Goal: Task Accomplishment & Management: Manage account settings

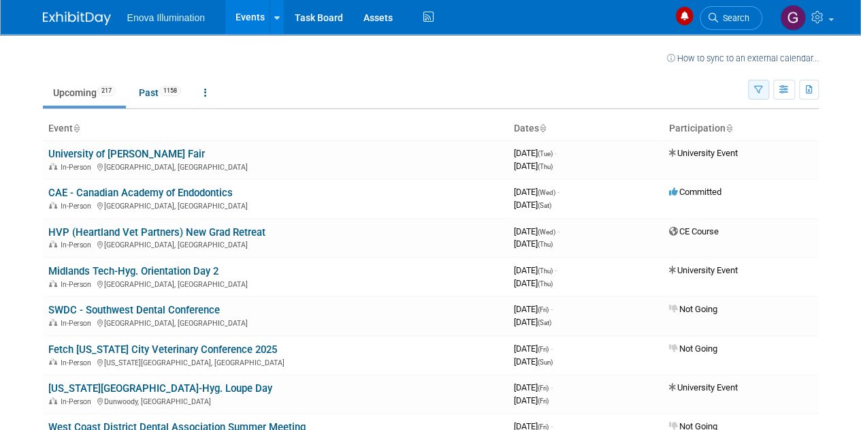
click at [754, 91] on button "button" at bounding box center [758, 90] width 21 height 20
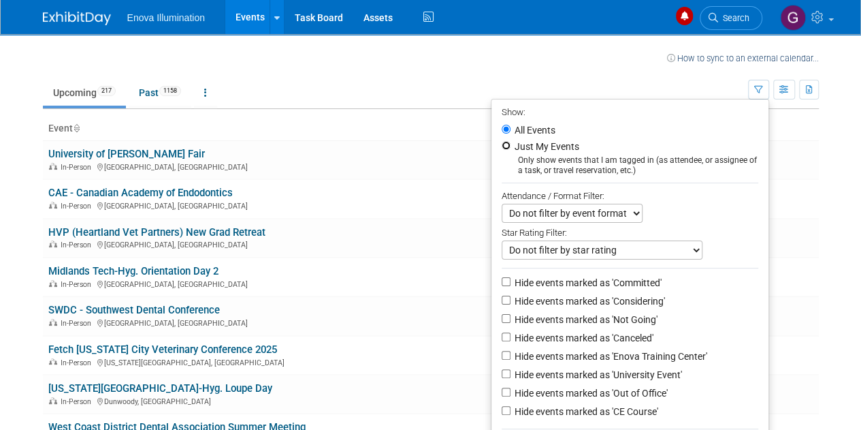
click at [504, 142] on input "Just My Events" at bounding box center [506, 145] width 9 height 9
radio input "true"
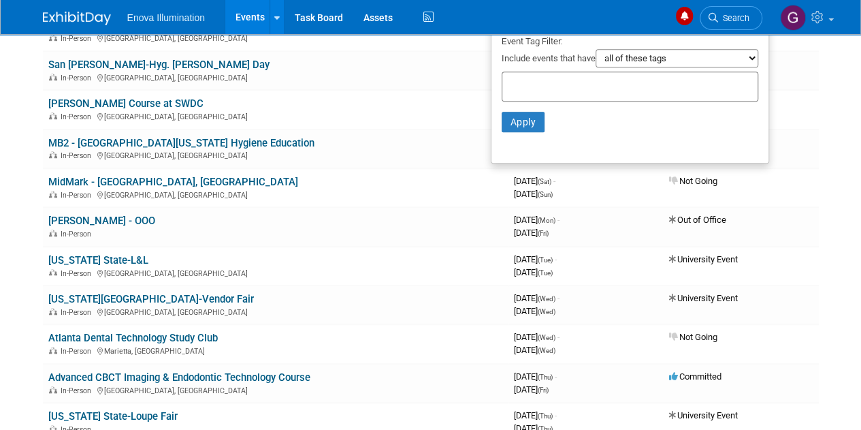
scroll to position [399, 0]
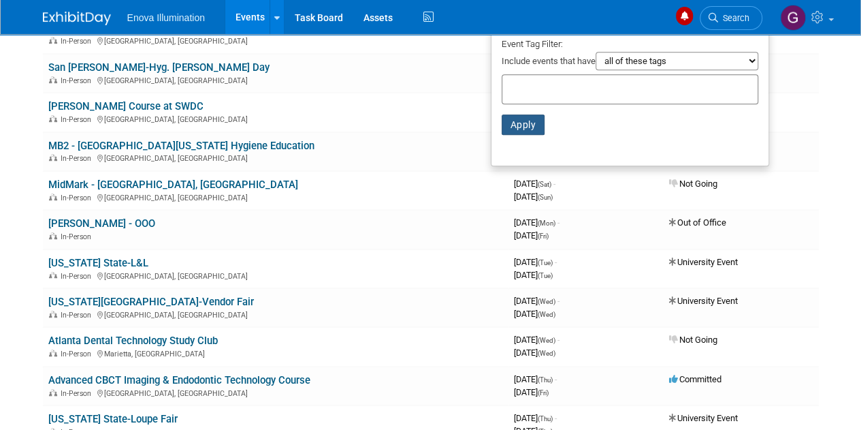
click at [519, 121] on button "Apply" at bounding box center [524, 124] width 44 height 20
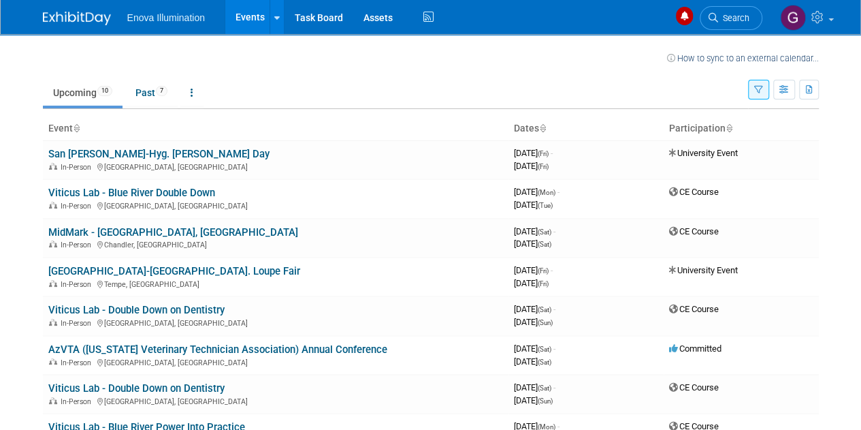
click at [758, 91] on icon "button" at bounding box center [758, 90] width 9 height 9
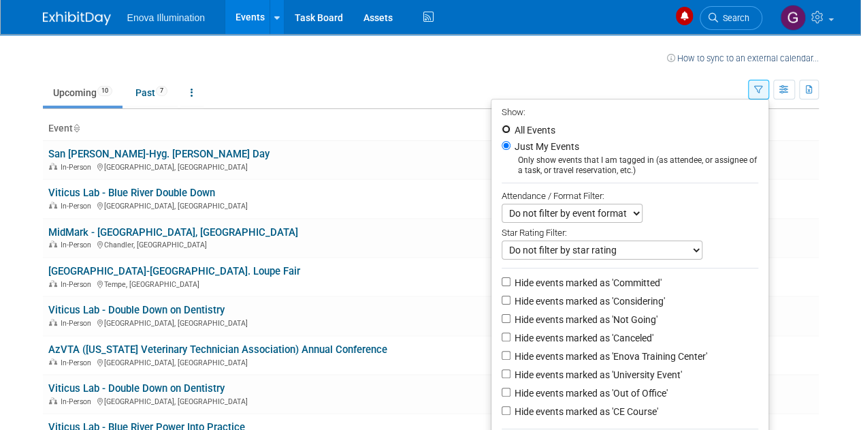
click at [502, 127] on input "All Events" at bounding box center [506, 129] width 9 height 9
radio input "true"
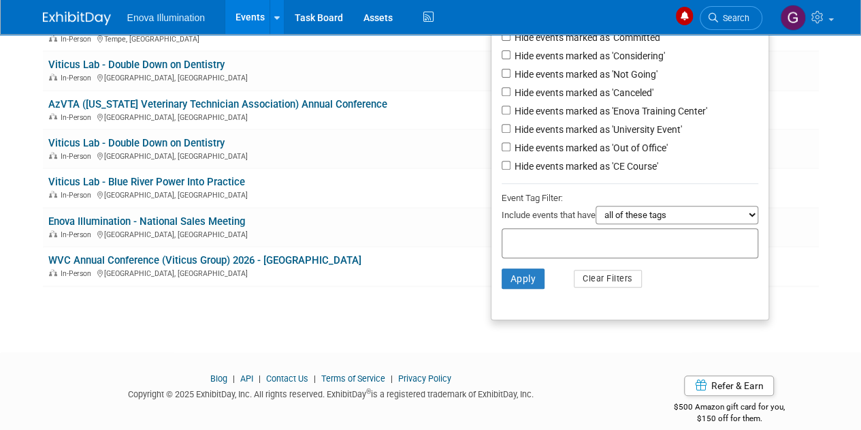
scroll to position [249, 0]
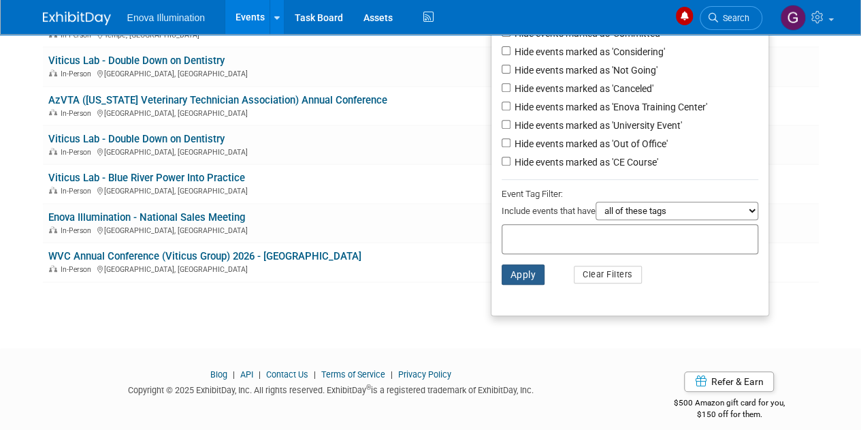
click at [524, 271] on button "Apply" at bounding box center [524, 274] width 44 height 20
